Goal: Information Seeking & Learning: Learn about a topic

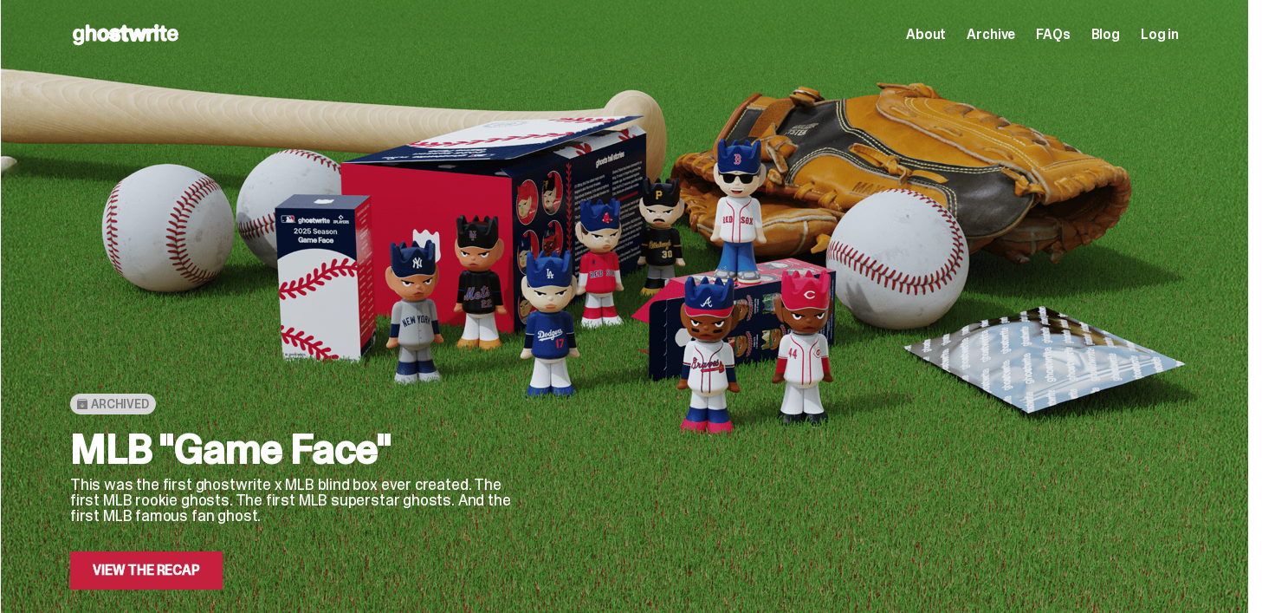
click at [946, 32] on span "About" at bounding box center [926, 35] width 40 height 14
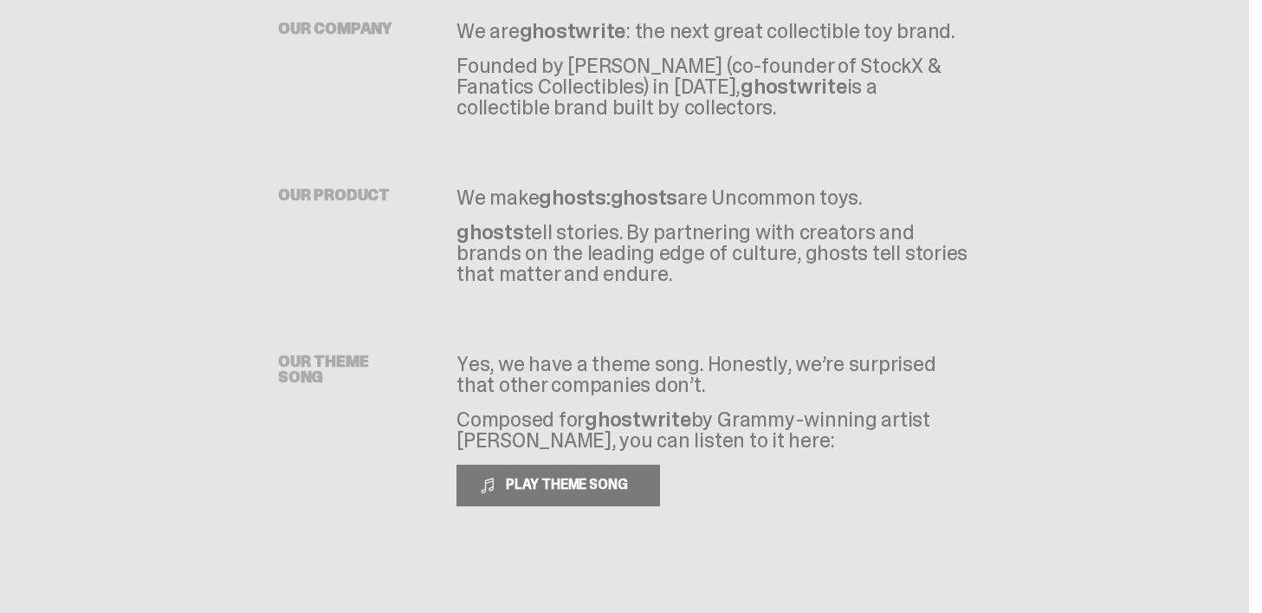
scroll to position [120, 0]
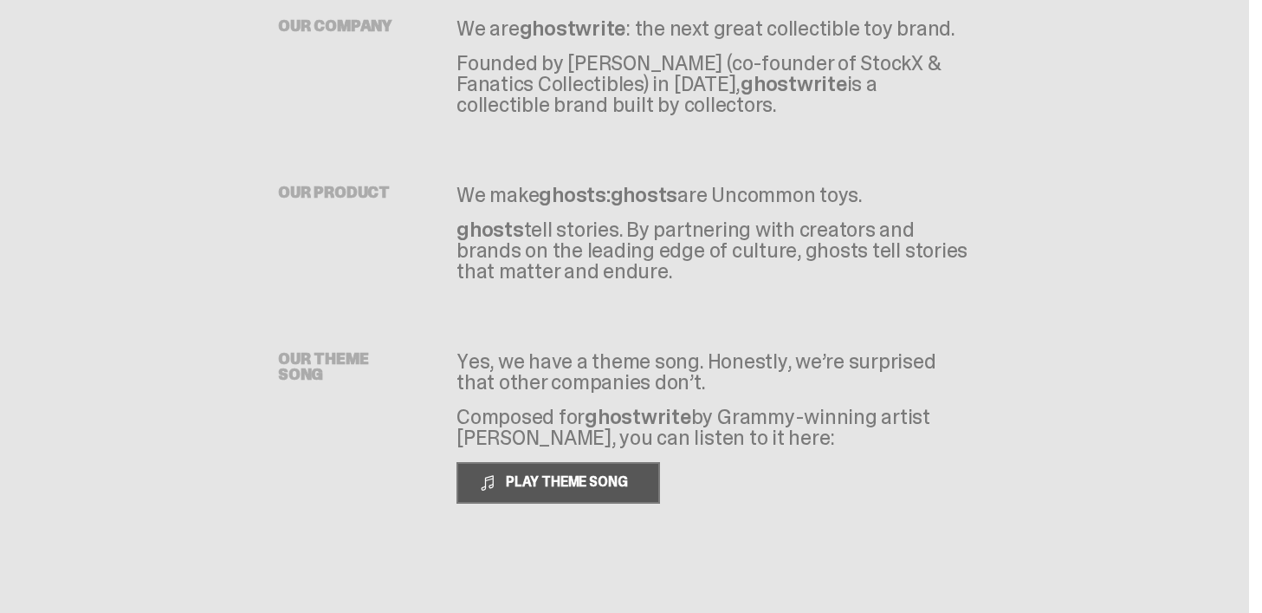
click at [504, 489] on div "PLAY THEME SONG" at bounding box center [558, 482] width 159 height 17
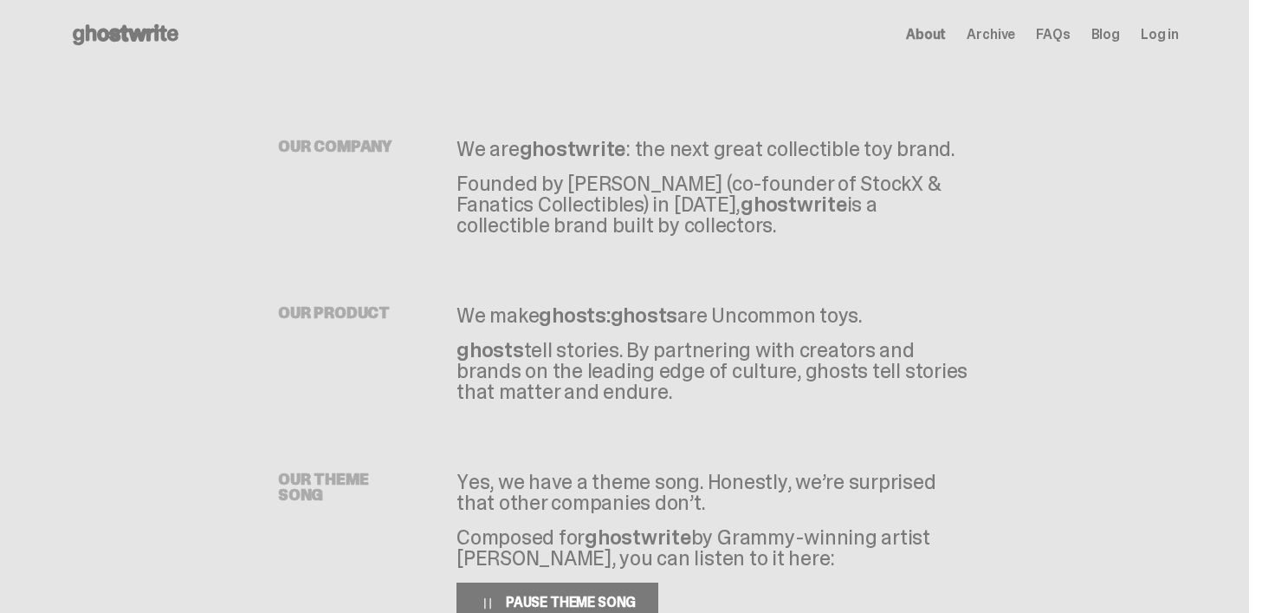
click at [999, 37] on span "Archive" at bounding box center [991, 35] width 49 height 14
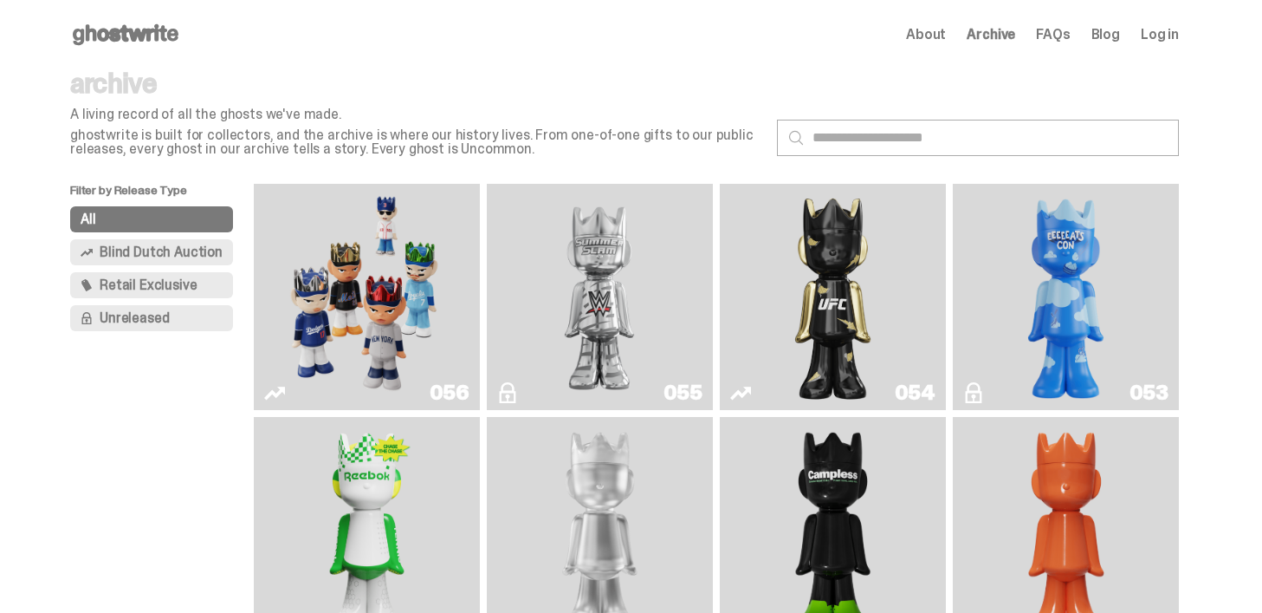
click at [153, 250] on span "Blind Dutch Auction" at bounding box center [161, 252] width 123 height 14
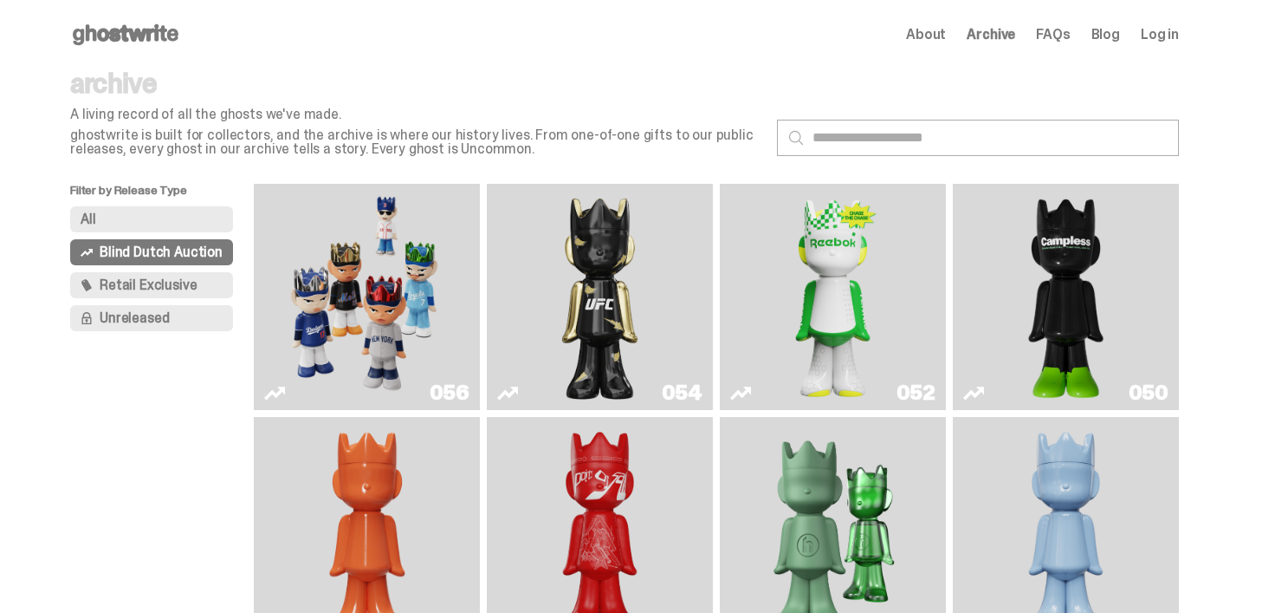
click at [1064, 31] on span "FAQs" at bounding box center [1053, 35] width 34 height 14
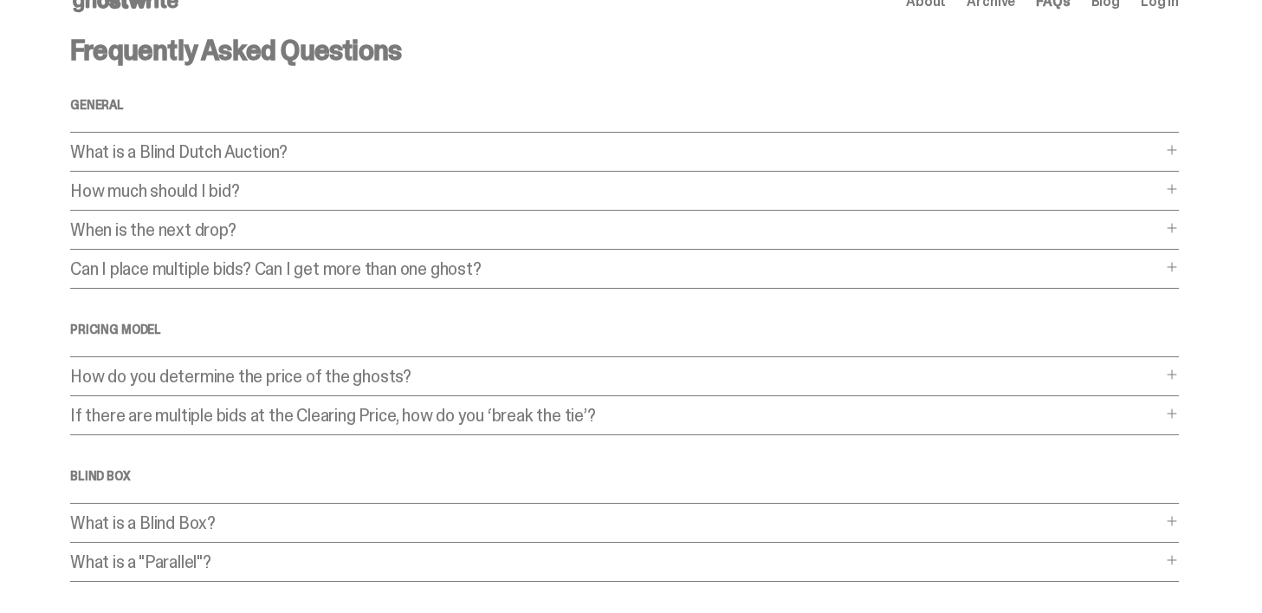
scroll to position [35, 0]
click at [1179, 156] on div "What is a Blind Dutch Auction? What is a Blind Dutch Auction? A Blind Dutch Auc…" at bounding box center [624, 155] width 1109 height 29
click at [1169, 148] on div "What is a Blind Dutch Auction? What is a Blind Dutch Auction? A Blind Dutch Auc…" at bounding box center [624, 155] width 1109 height 29
click at [1179, 147] on span at bounding box center [1172, 148] width 14 height 14
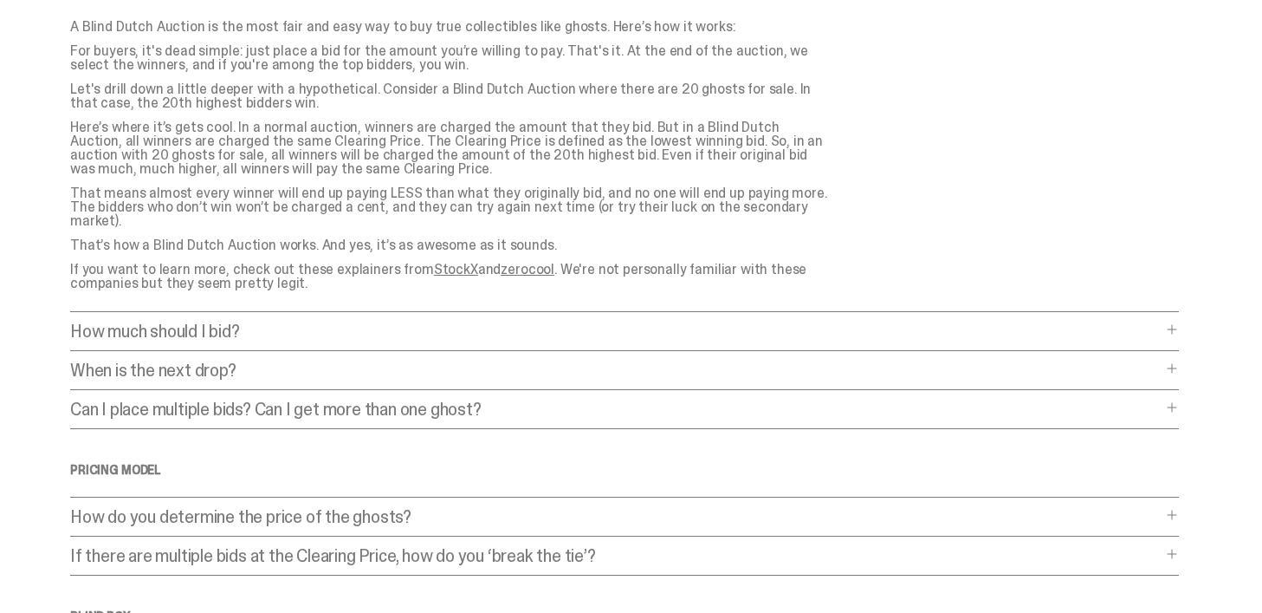
scroll to position [197, 0]
click at [1178, 320] on span at bounding box center [1172, 327] width 14 height 14
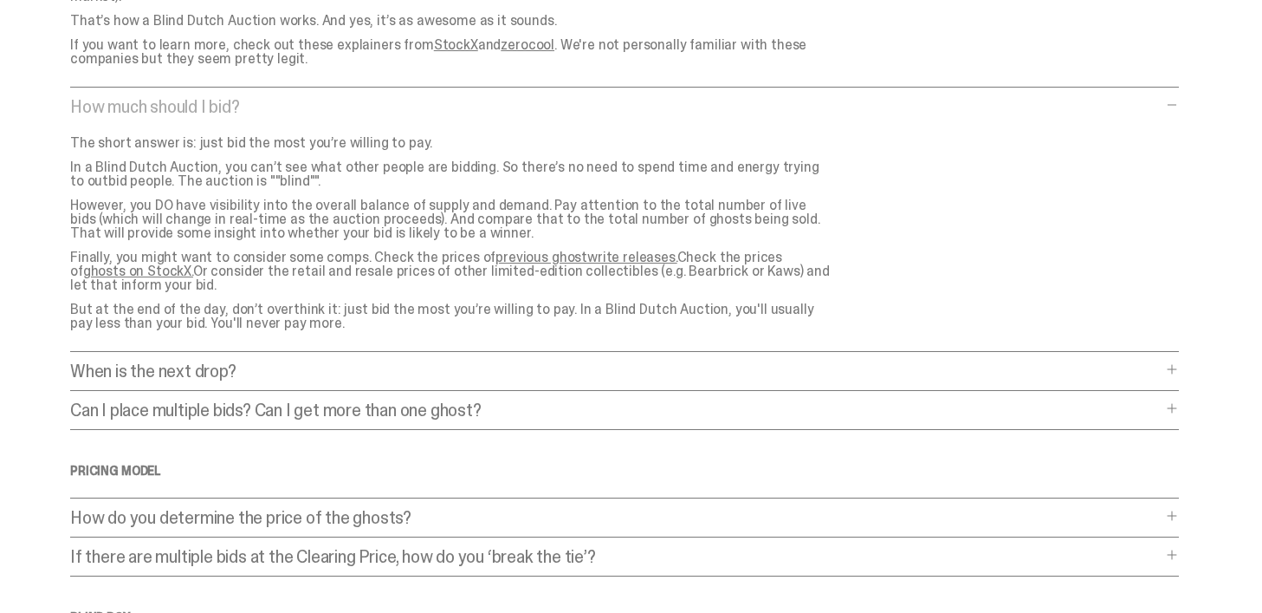
scroll to position [449, 0]
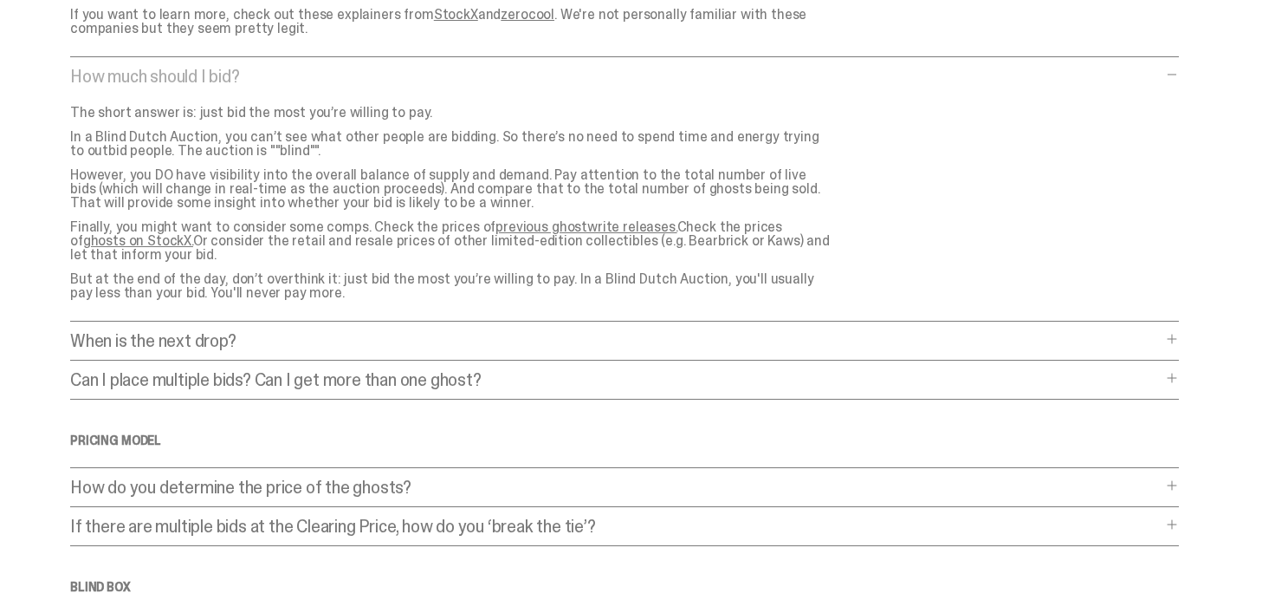
click at [1172, 332] on span at bounding box center [1172, 339] width 14 height 14
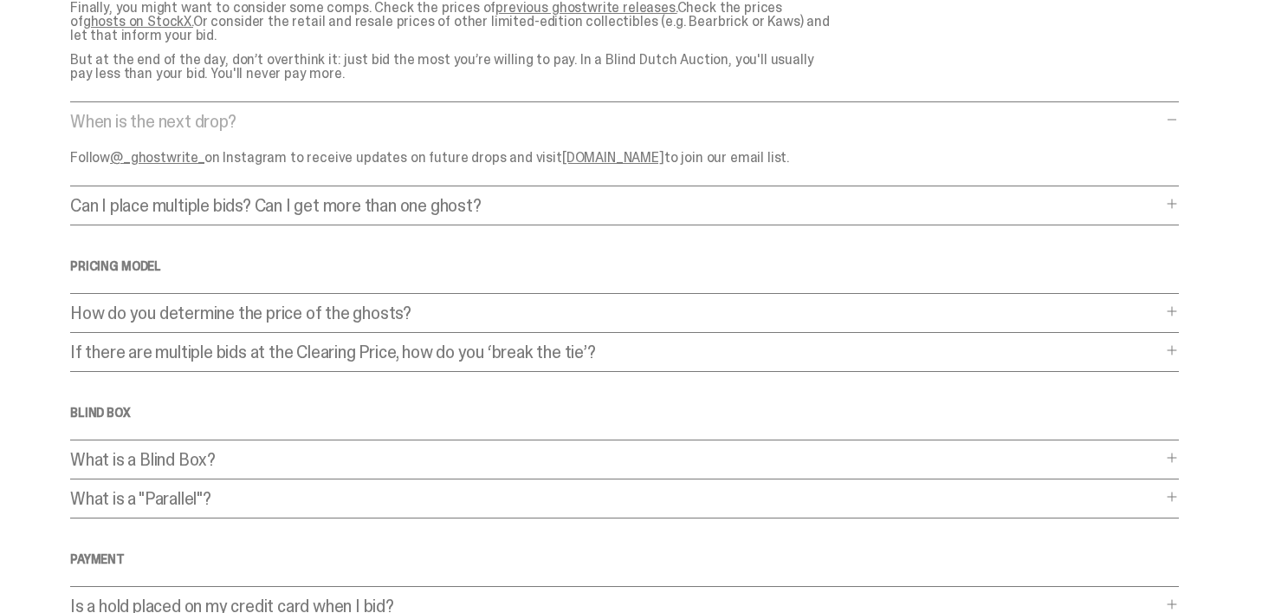
scroll to position [673, 0]
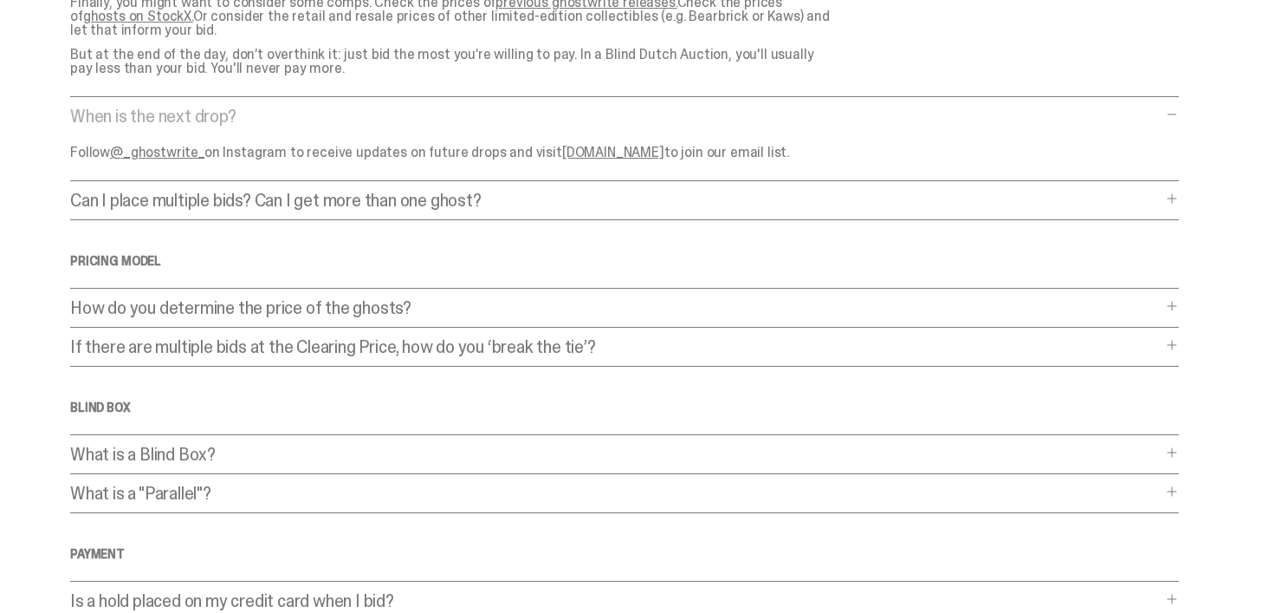
click at [1170, 299] on div "How do you determine the price of the ghosts? How do you determine the price of…" at bounding box center [624, 313] width 1109 height 29
click at [1175, 299] on span at bounding box center [1172, 306] width 14 height 14
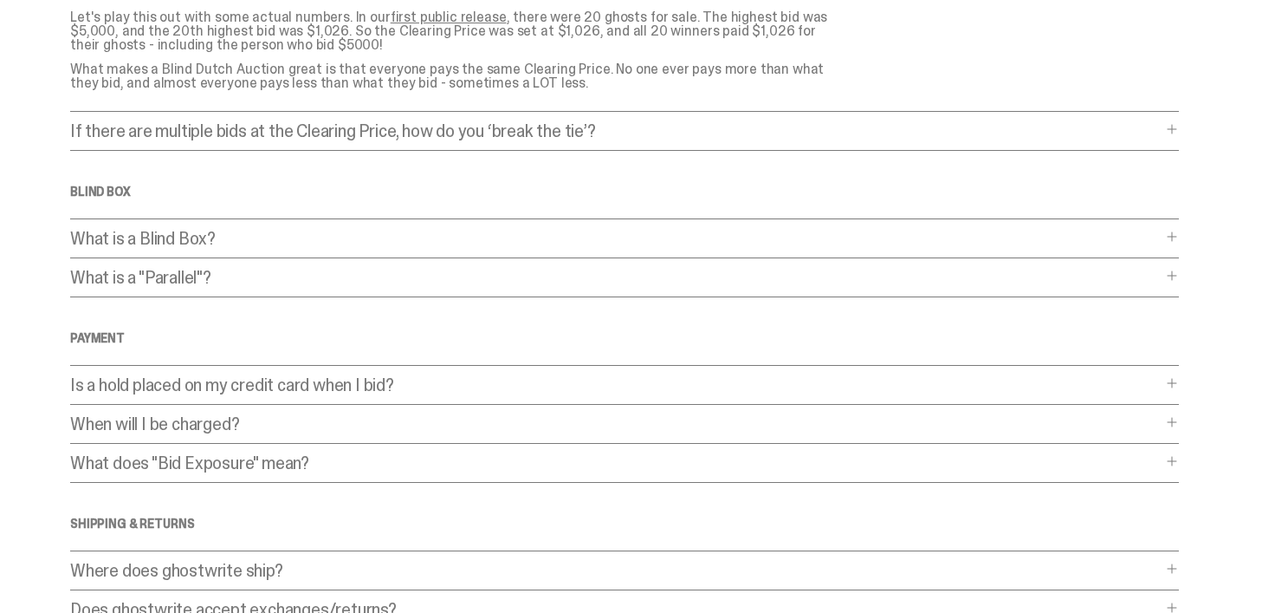
scroll to position [1048, 0]
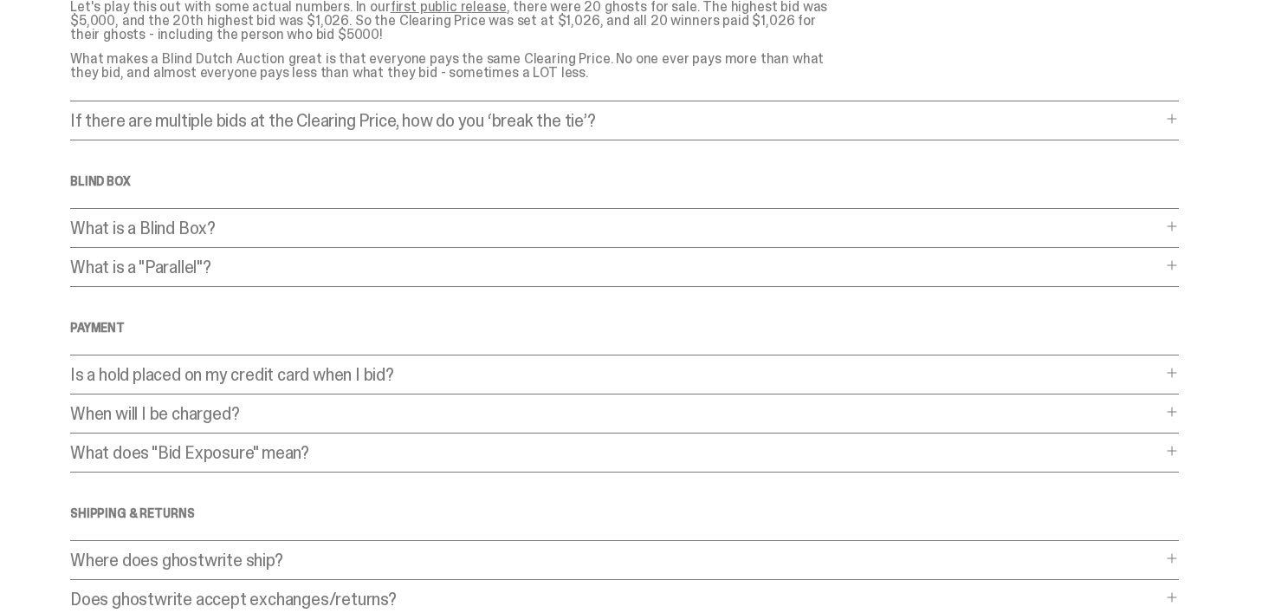
click at [1177, 219] on span at bounding box center [1172, 226] width 14 height 14
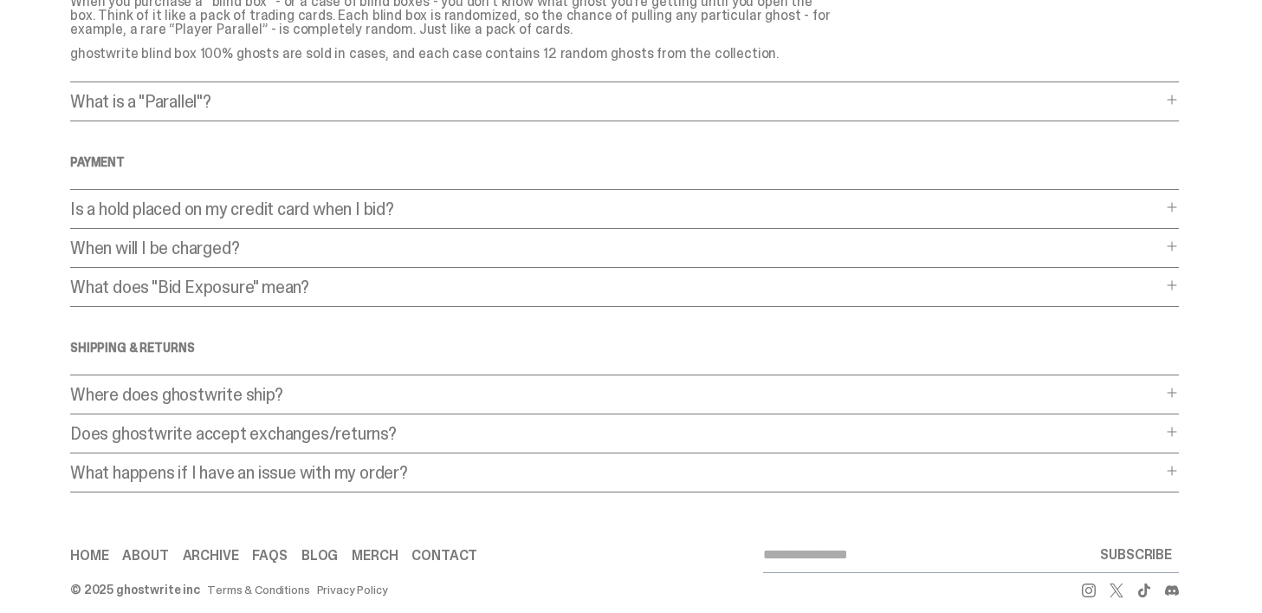
scroll to position [0, 0]
